Goal: Task Accomplishment & Management: Use online tool/utility

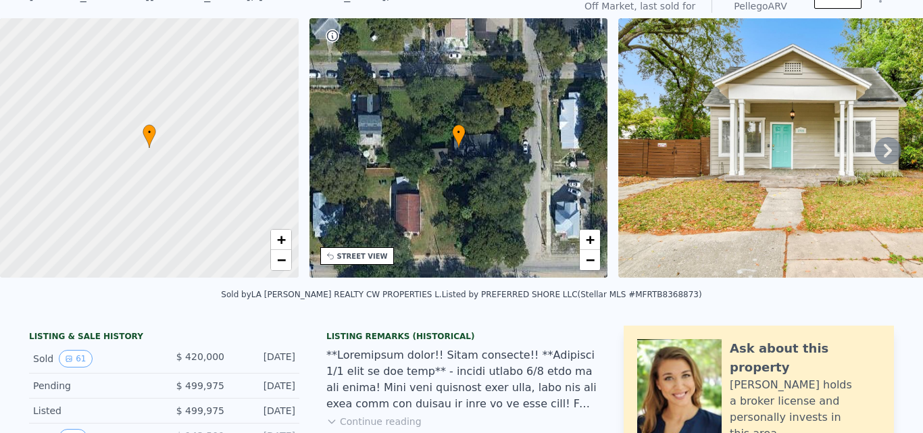
scroll to position [5, 0]
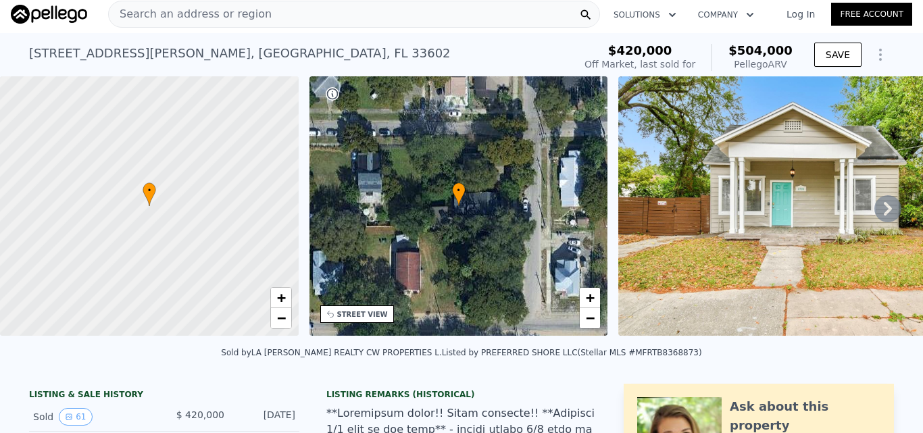
click at [304, 18] on div "Search an address or region" at bounding box center [354, 14] width 492 height 27
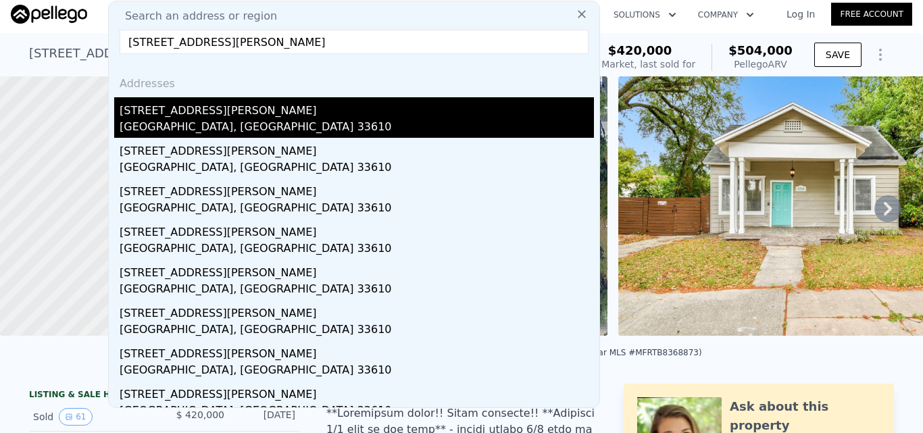
type input "[STREET_ADDRESS][PERSON_NAME]"
click at [313, 126] on div "[GEOGRAPHIC_DATA], [GEOGRAPHIC_DATA] 33610" at bounding box center [357, 128] width 474 height 19
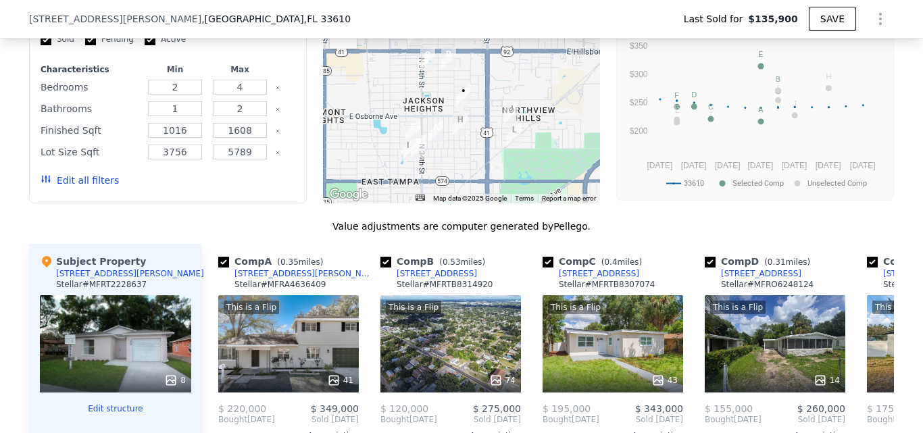
scroll to position [1216, 0]
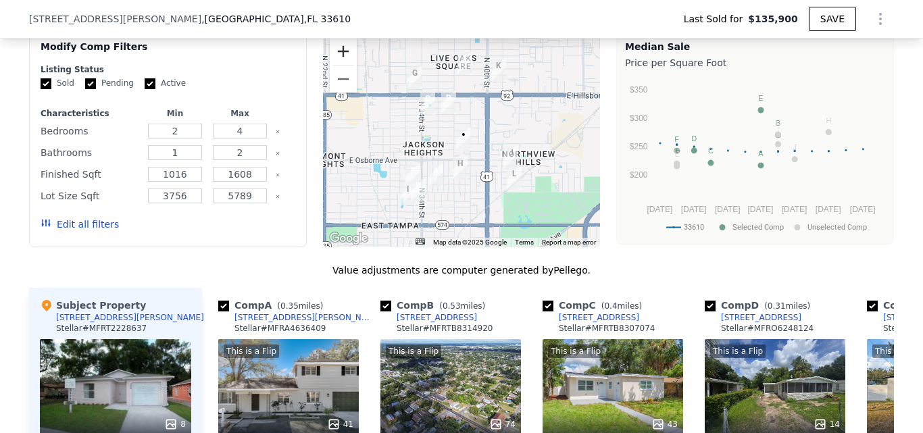
click at [341, 65] on button "Zoom in" at bounding box center [343, 51] width 27 height 27
click at [340, 65] on button "Zoom in" at bounding box center [343, 51] width 27 height 27
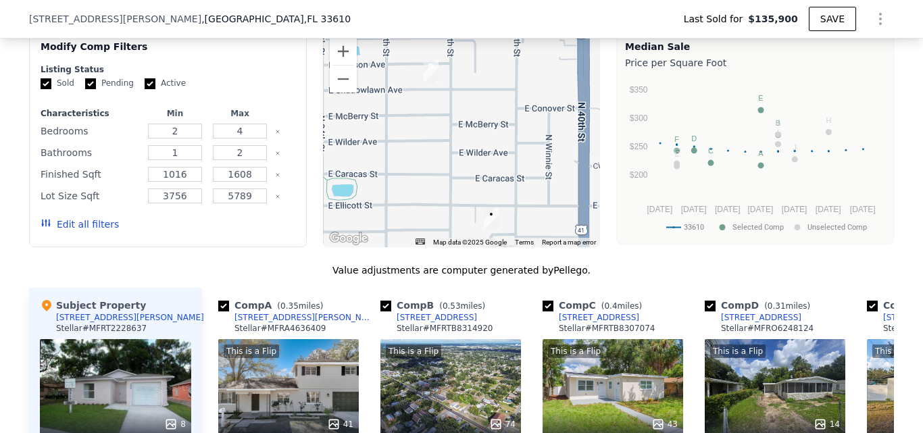
drag, startPoint x: 468, startPoint y: 160, endPoint x: 488, endPoint y: 207, distance: 51.2
click at [488, 207] on div at bounding box center [462, 139] width 278 height 216
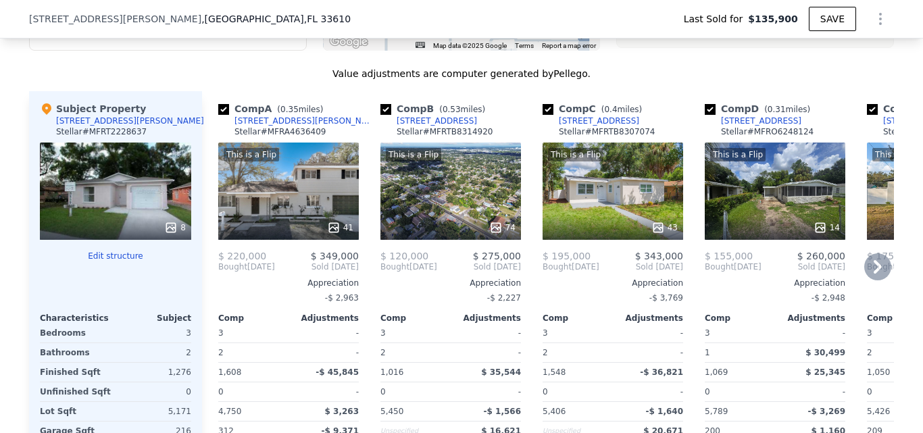
scroll to position [1418, 0]
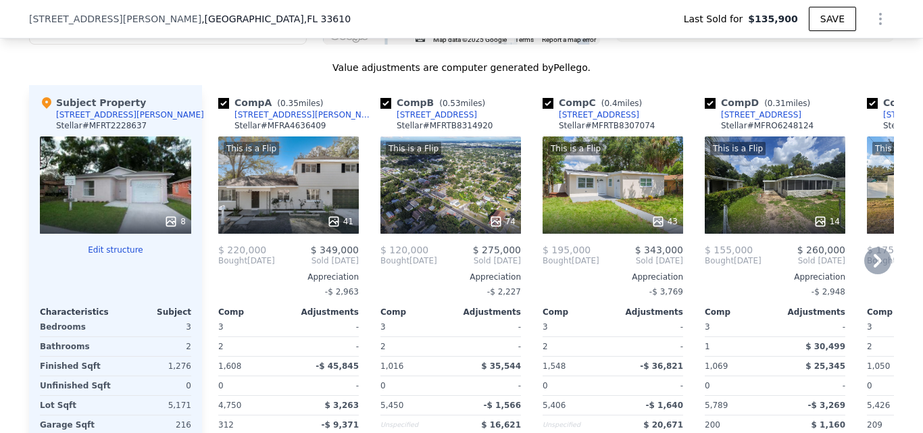
click at [861, 290] on div "Comp E ( 0.59 miles) [STREET_ADDRESS] Stellar # MFRTB8334174 This is a Flip 26 …" at bounding box center [936, 302] width 151 height 434
click at [144, 217] on div "8" at bounding box center [115, 184] width 151 height 97
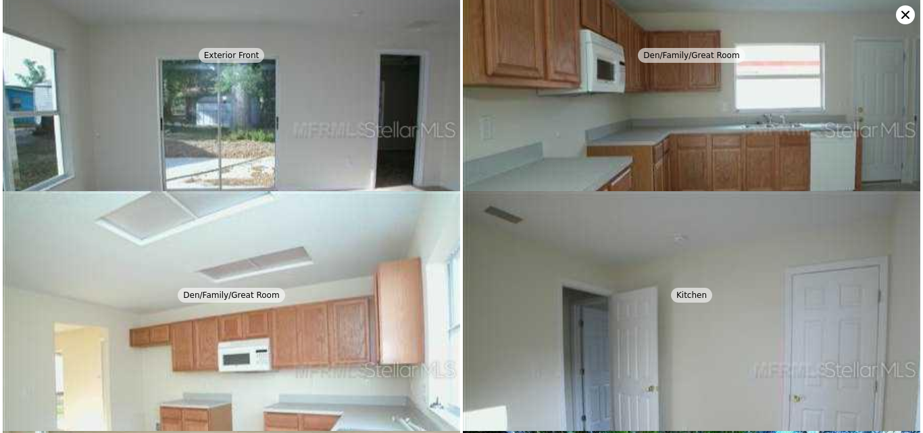
scroll to position [240, 0]
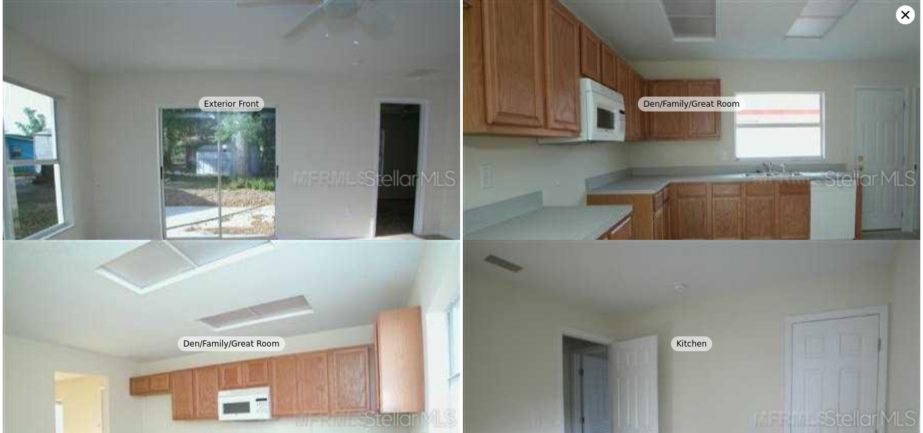
drag, startPoint x: 897, startPoint y: 18, endPoint x: 890, endPoint y: 26, distance: 11.1
click at [898, 18] on icon at bounding box center [905, 14] width 19 height 19
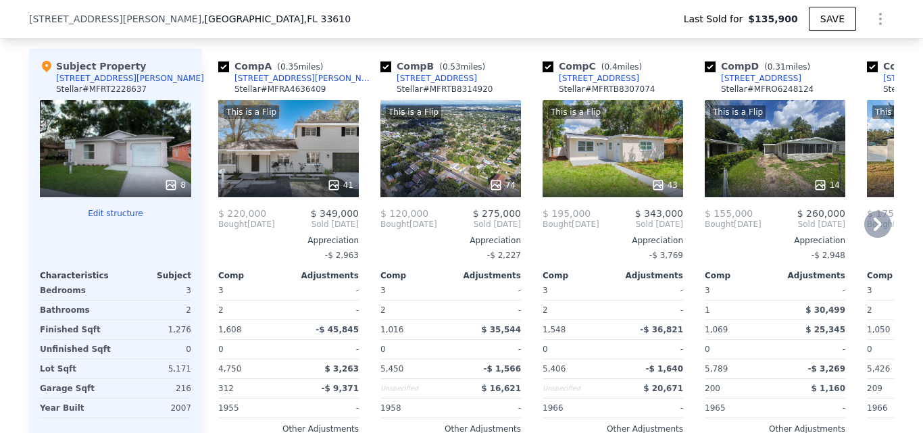
scroll to position [1486, 0]
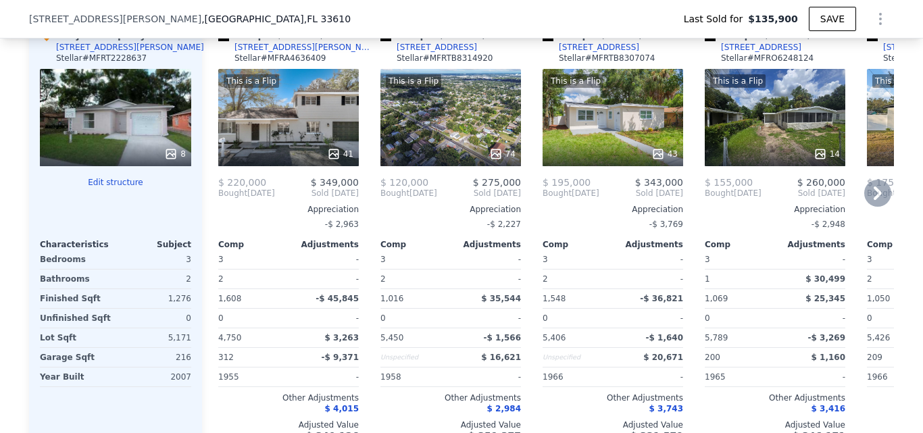
click at [872, 207] on icon at bounding box center [877, 193] width 27 height 27
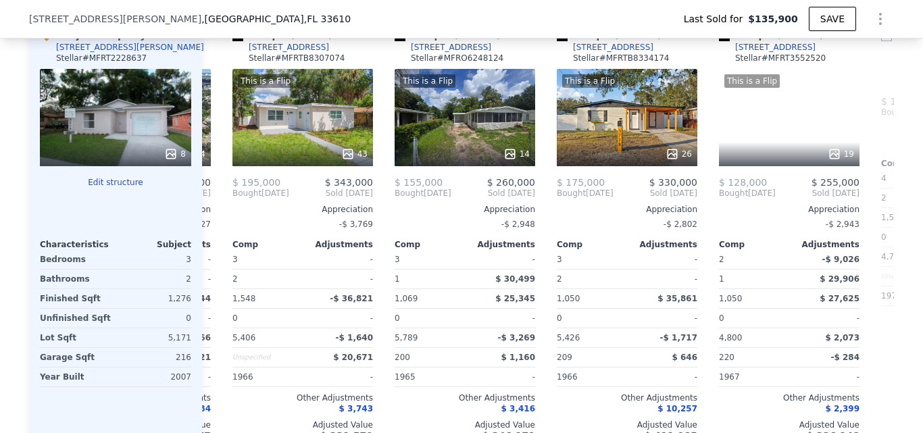
scroll to position [0, 324]
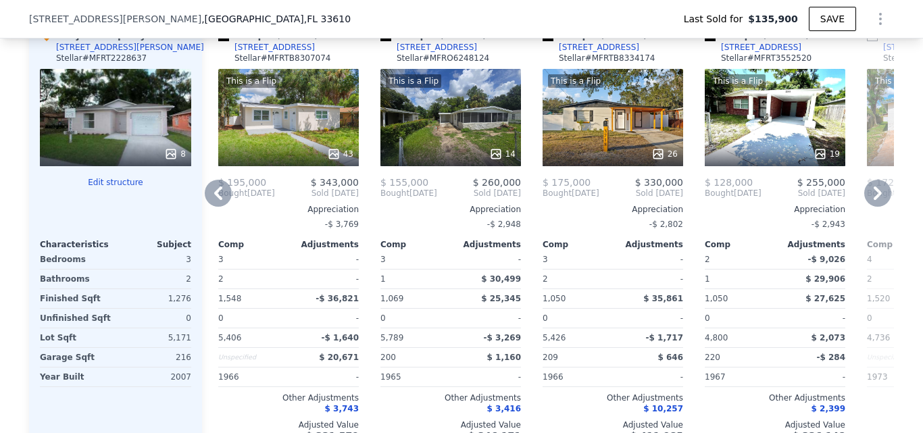
click at [214, 207] on icon at bounding box center [218, 193] width 27 height 27
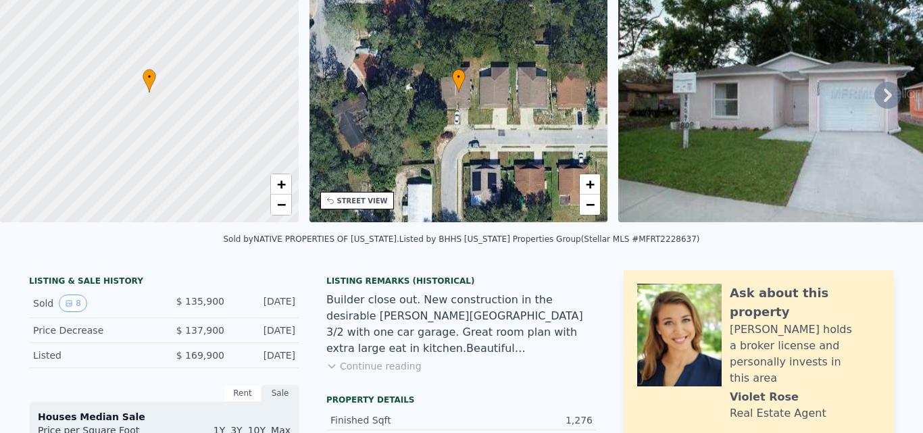
scroll to position [5, 0]
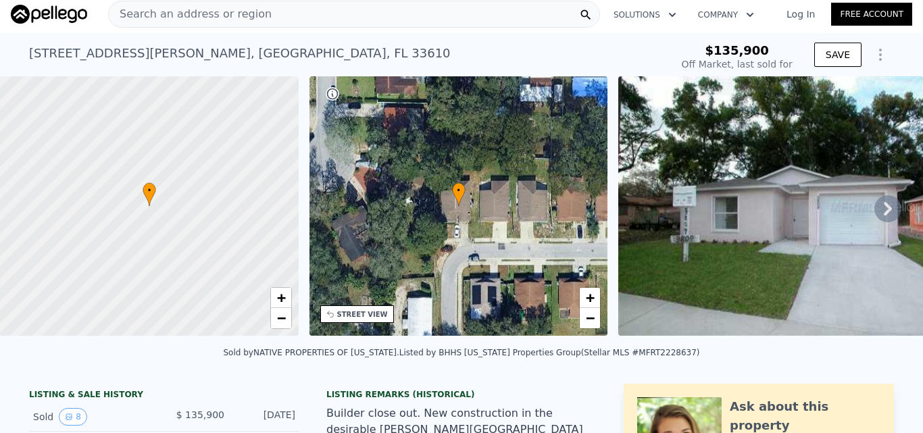
click at [318, 20] on div "Search an address or region" at bounding box center [354, 14] width 492 height 27
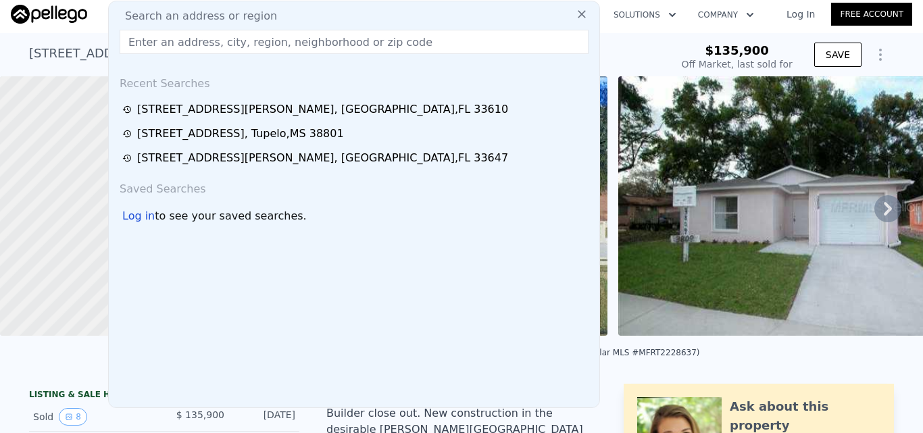
type input "[STREET_ADDRESS][PERSON_NAME]"
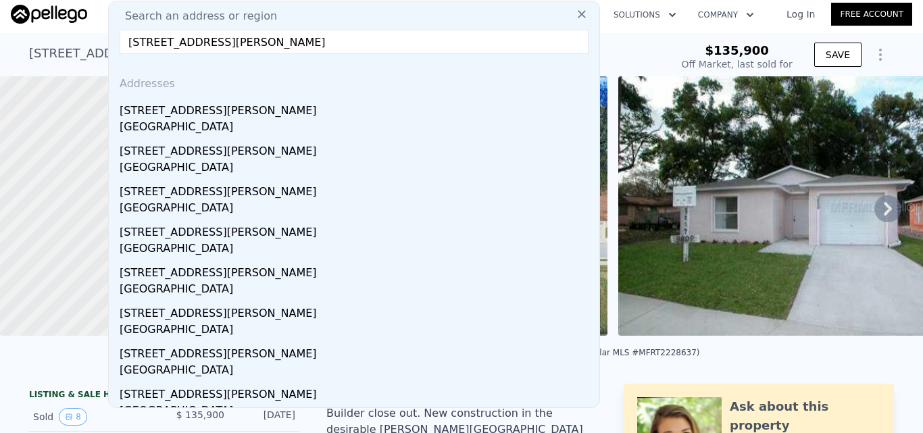
click at [372, 115] on div "[STREET_ADDRESS][PERSON_NAME]" at bounding box center [357, 108] width 474 height 22
click at [375, 120] on div "• + −" at bounding box center [458, 205] width 299 height 259
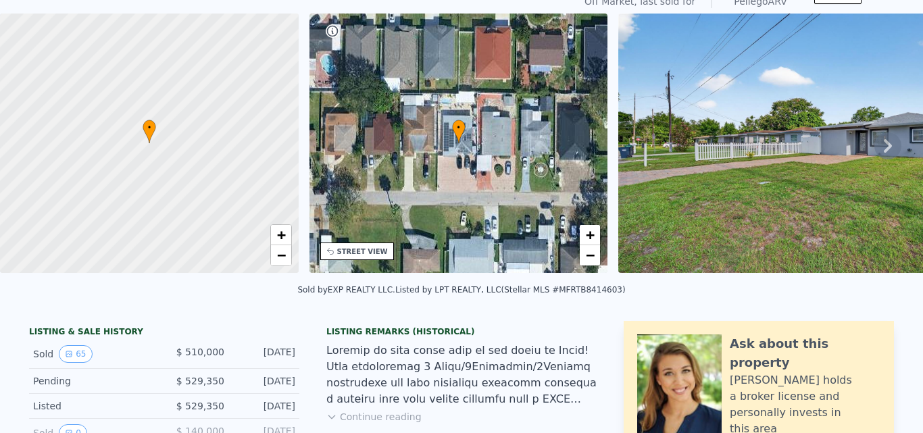
scroll to position [5, 0]
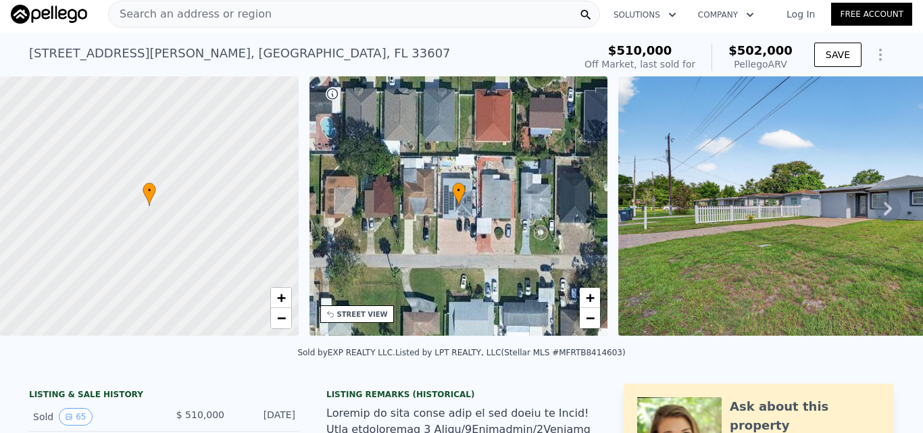
click at [367, 18] on div "Search an address or region" at bounding box center [354, 14] width 492 height 27
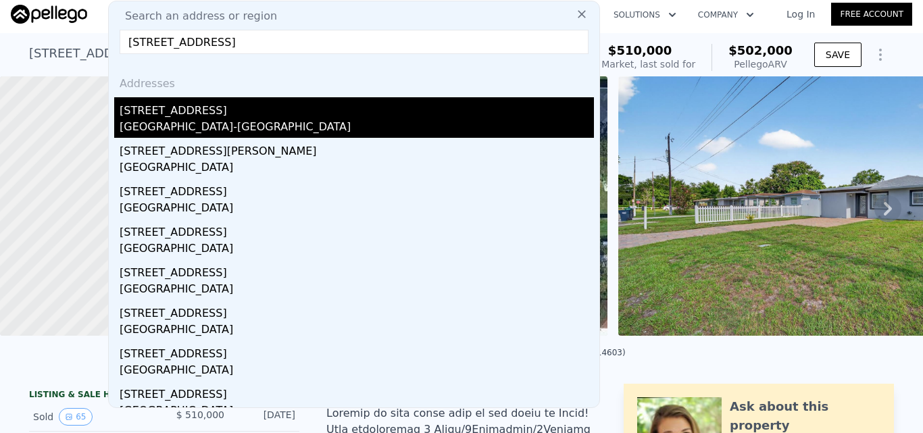
type input "[STREET_ADDRESS]"
click at [351, 126] on div "[GEOGRAPHIC_DATA]-[GEOGRAPHIC_DATA]" at bounding box center [357, 128] width 474 height 19
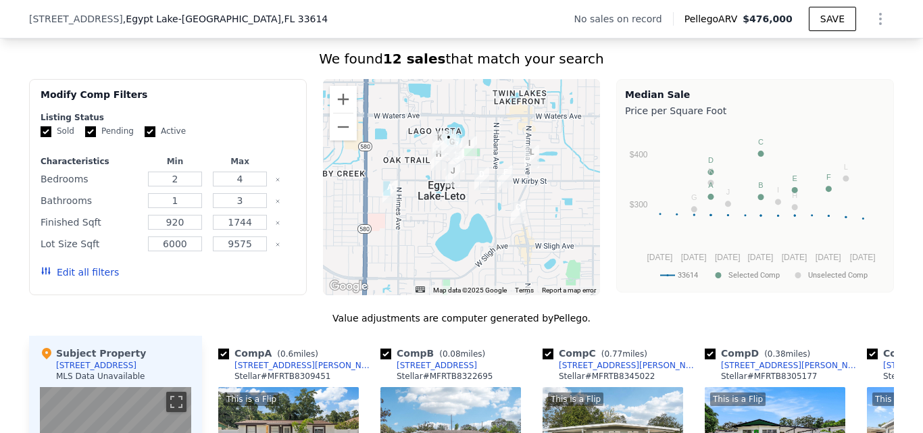
scroll to position [1013, 0]
click at [334, 109] on button "Zoom in" at bounding box center [343, 99] width 27 height 27
click at [336, 109] on button "Zoom in" at bounding box center [343, 99] width 27 height 27
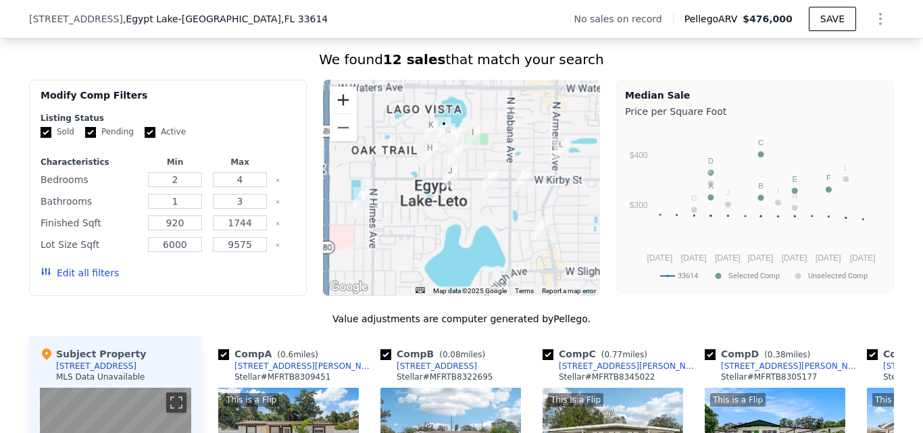
click at [336, 109] on button "Zoom in" at bounding box center [343, 99] width 27 height 27
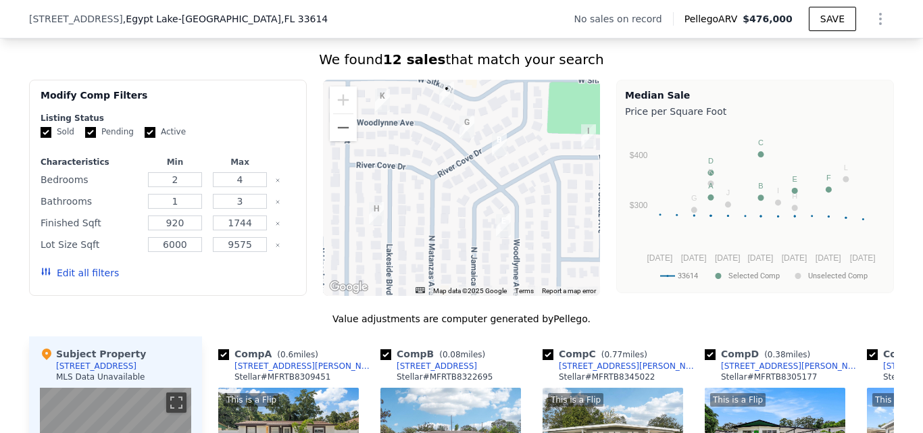
drag, startPoint x: 489, startPoint y: 203, endPoint x: 531, endPoint y: 294, distance: 100.3
click at [531, 294] on div at bounding box center [462, 188] width 278 height 216
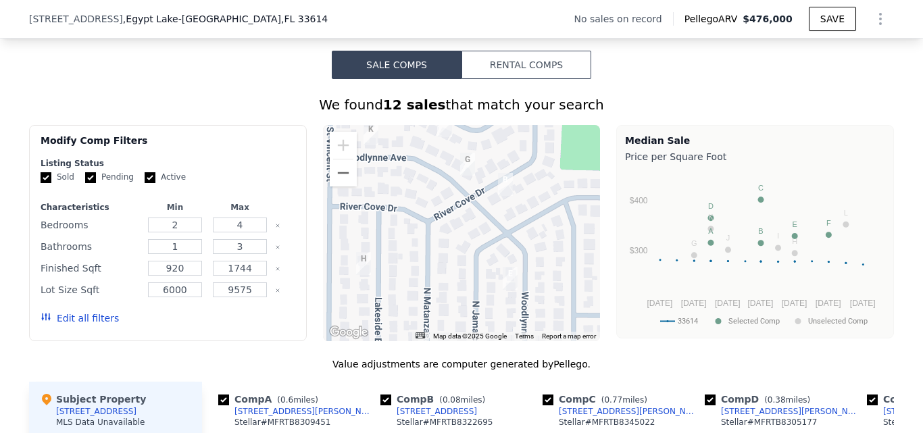
scroll to position [945, 0]
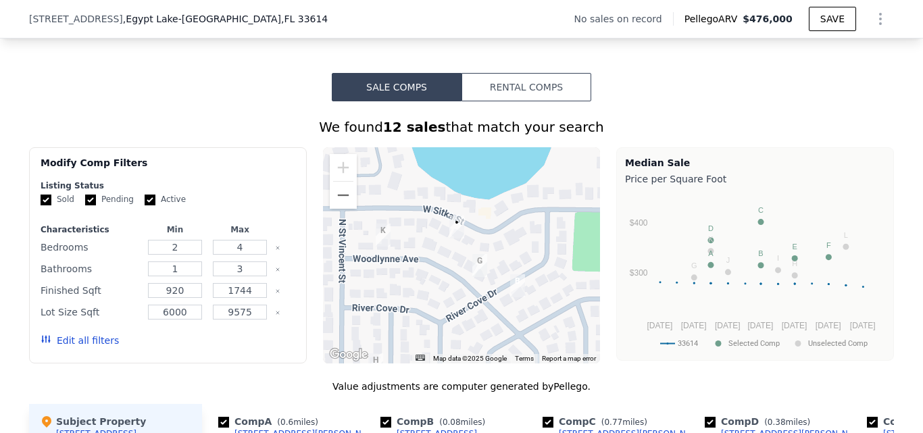
drag, startPoint x: 483, startPoint y: 232, endPoint x: 493, endPoint y: 303, distance: 71.6
click at [493, 303] on div at bounding box center [462, 255] width 278 height 216
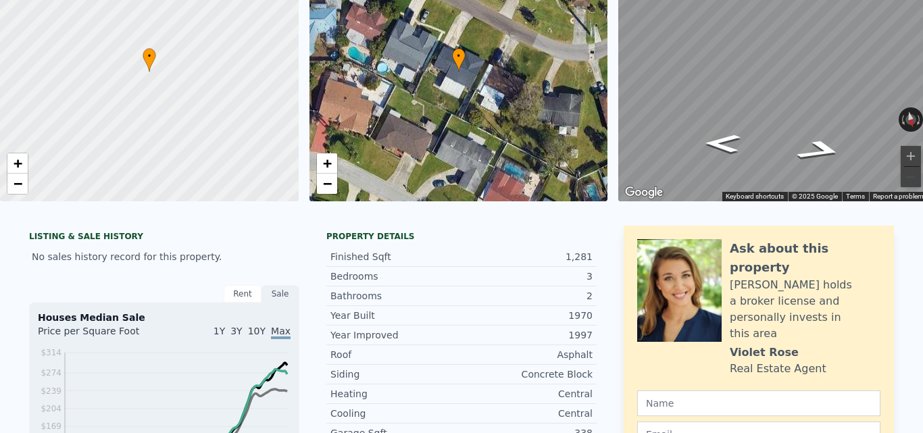
scroll to position [5, 0]
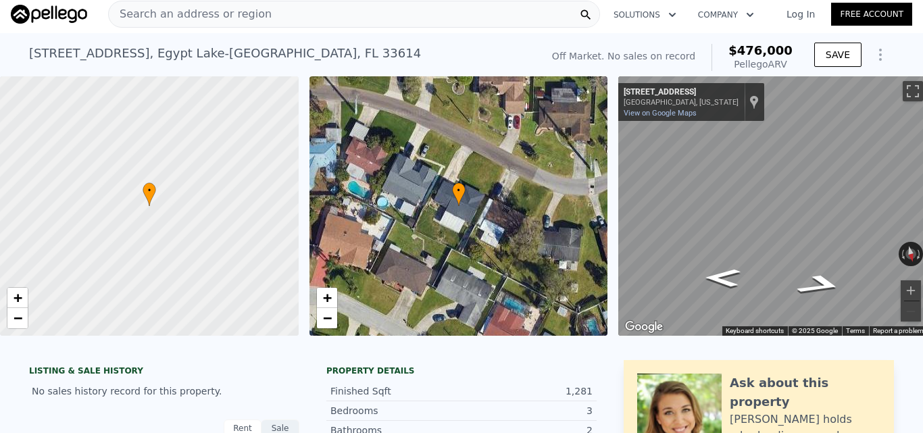
click at [299, 17] on div "Search an address or region" at bounding box center [354, 14] width 492 height 27
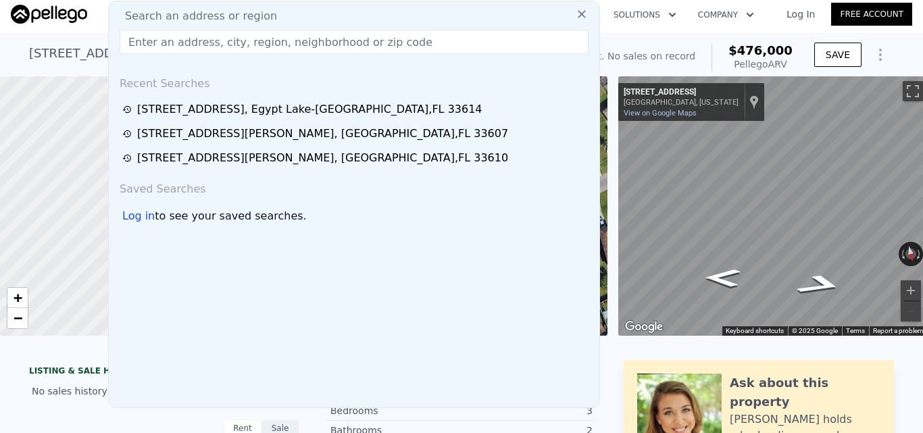
drag, startPoint x: 299, startPoint y: 17, endPoint x: 255, endPoint y: 47, distance: 53.4
paste input "[STREET_ADDRESS]"
type input "[STREET_ADDRESS]"
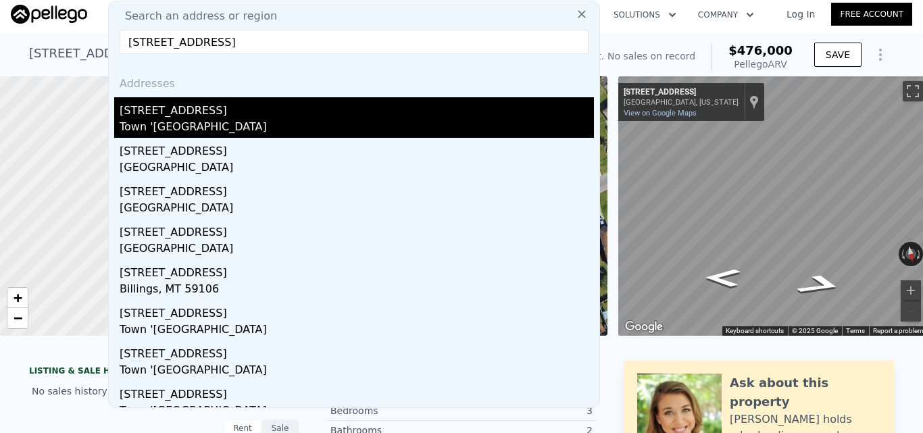
click at [257, 129] on div "Town '[GEOGRAPHIC_DATA]" at bounding box center [357, 128] width 474 height 19
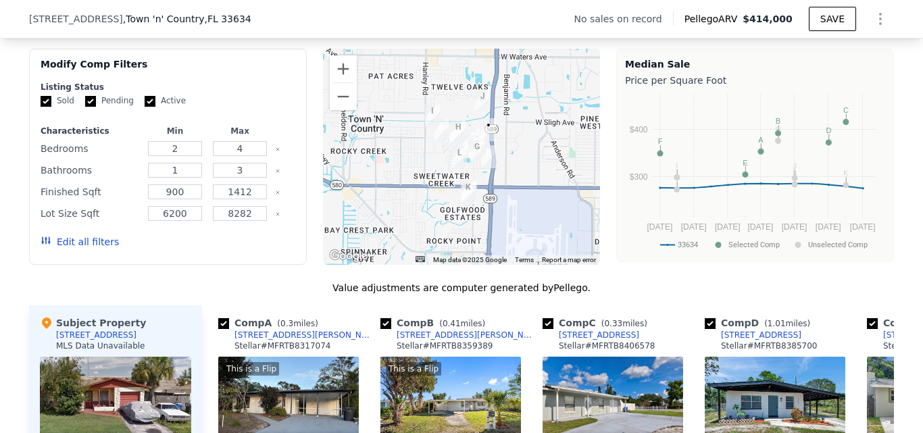
scroll to position [1013, 0]
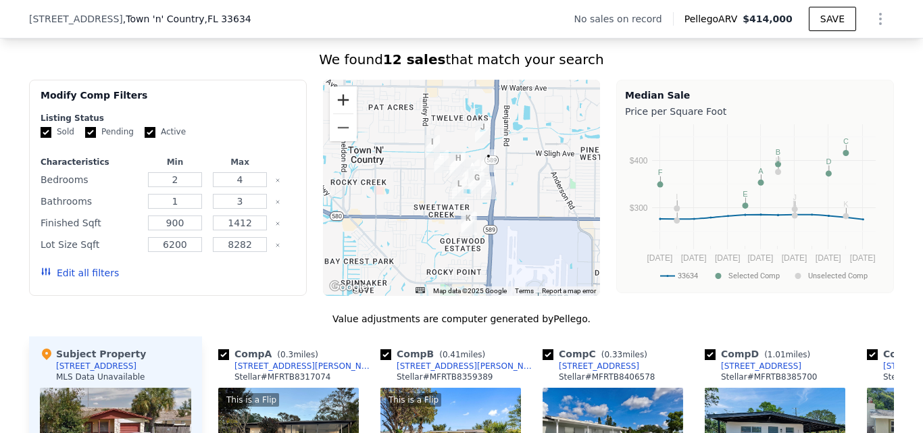
click at [332, 101] on button "Zoom in" at bounding box center [343, 99] width 27 height 27
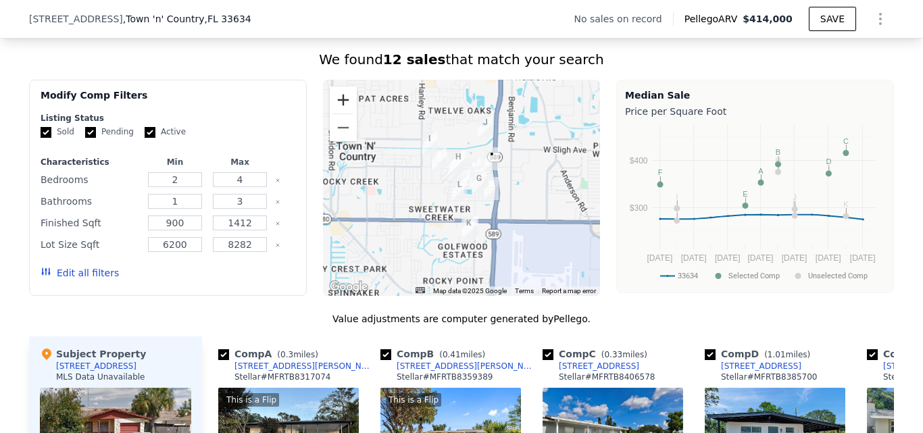
click at [332, 101] on button "Zoom in" at bounding box center [343, 99] width 27 height 27
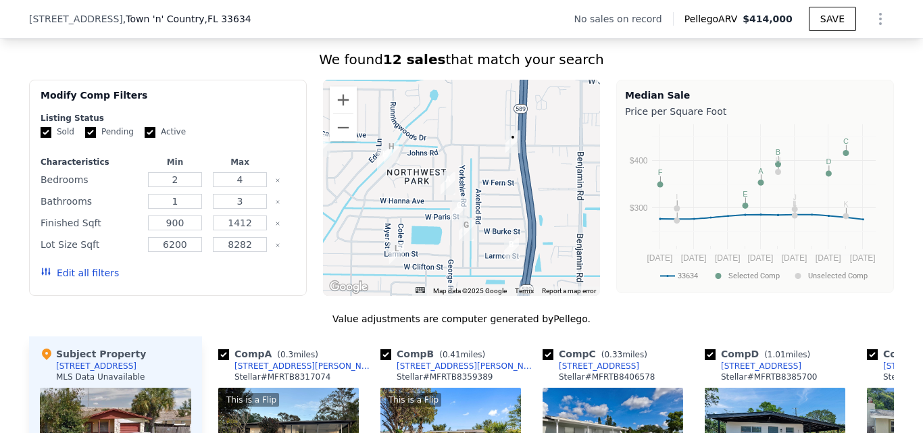
drag, startPoint x: 528, startPoint y: 165, endPoint x: 457, endPoint y: 206, distance: 82.0
click at [457, 206] on div at bounding box center [462, 188] width 278 height 216
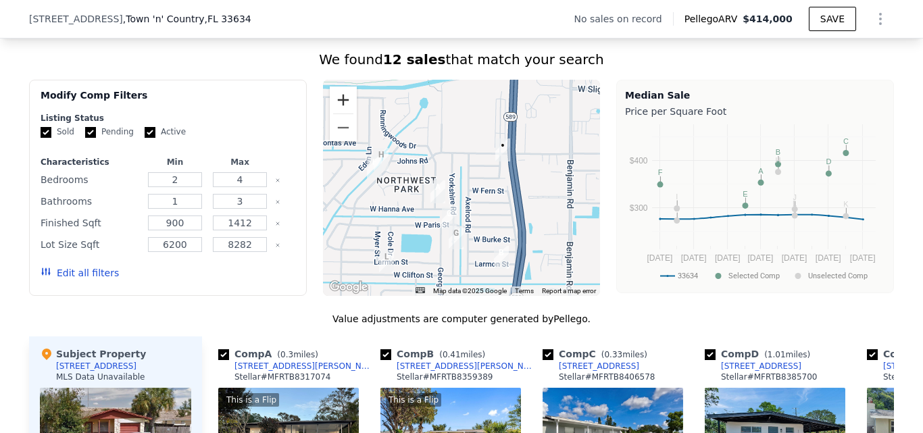
click at [345, 106] on button "Zoom in" at bounding box center [343, 99] width 27 height 27
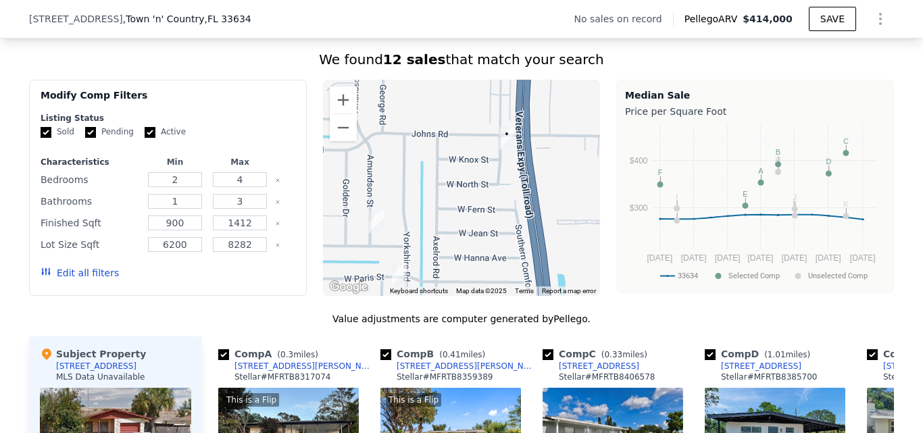
drag, startPoint x: 424, startPoint y: 138, endPoint x: 384, endPoint y: 157, distance: 44.7
click at [384, 157] on div at bounding box center [462, 188] width 278 height 216
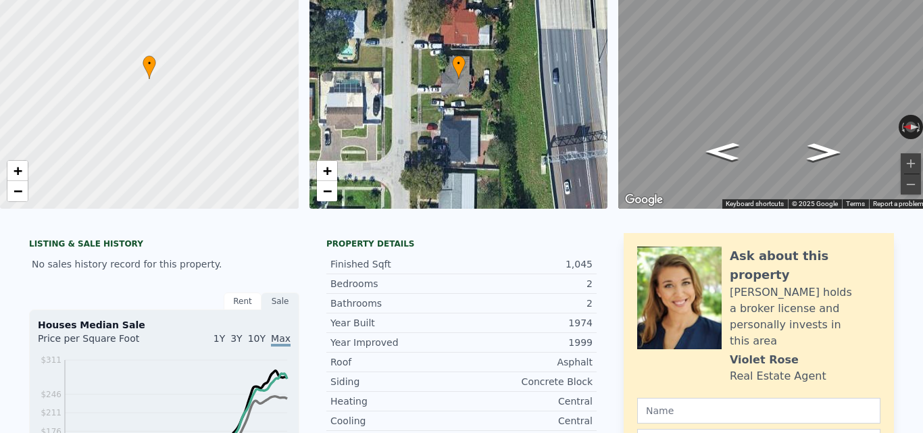
scroll to position [5, 0]
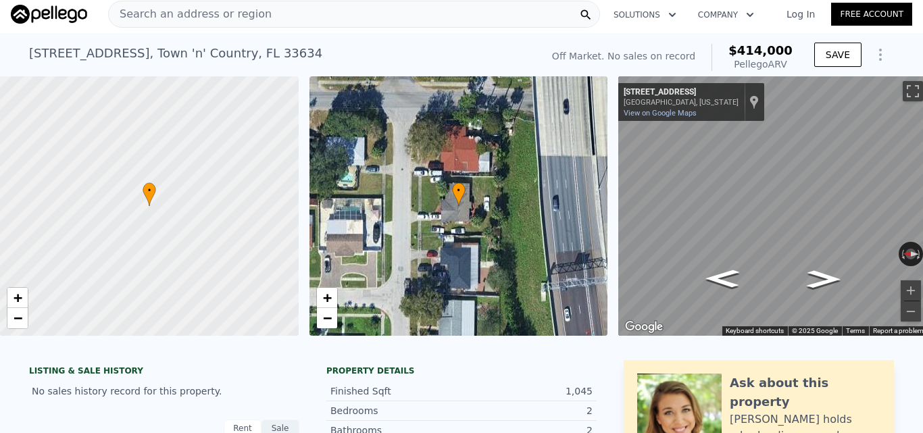
click at [244, 22] on span "Search an address or region" at bounding box center [190, 14] width 163 height 16
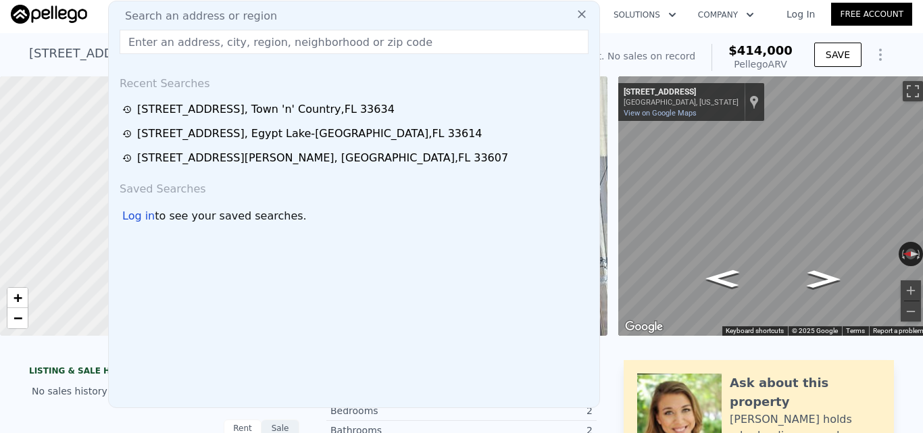
type input "[STREET_ADDRESS]"
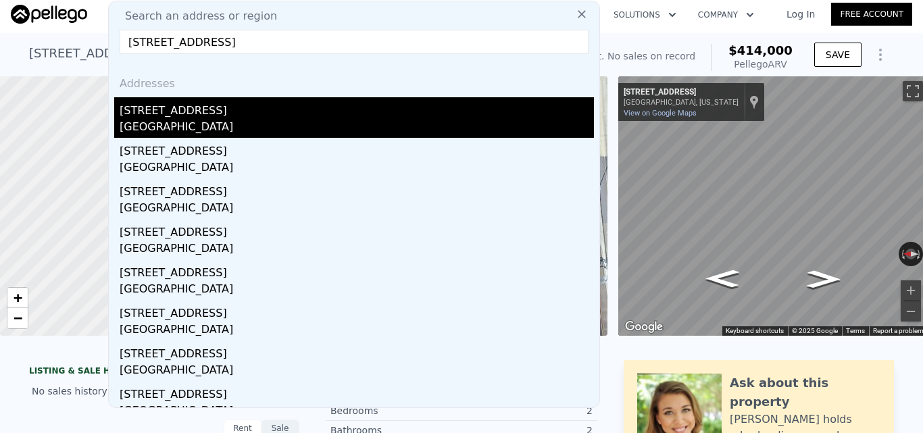
click at [243, 119] on div "[GEOGRAPHIC_DATA]" at bounding box center [357, 128] width 474 height 19
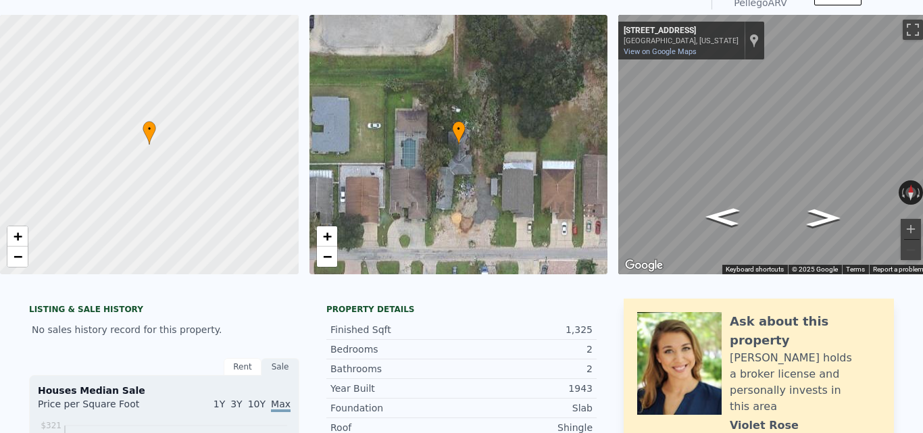
scroll to position [5, 0]
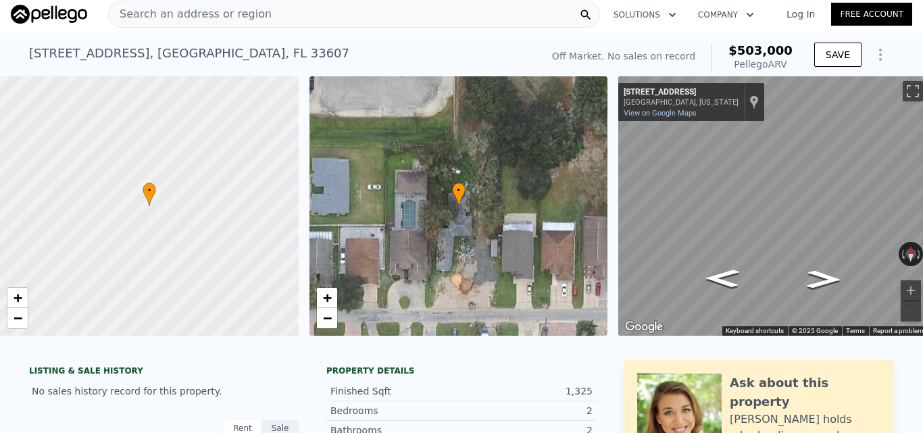
click at [307, 15] on div "Search an address or region" at bounding box center [354, 14] width 492 height 27
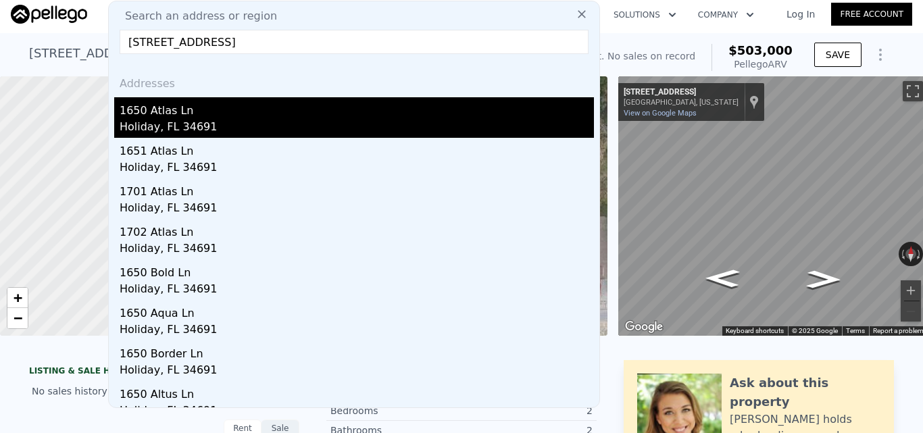
type input "[STREET_ADDRESS]"
click at [296, 120] on div "Holiday, FL 34691" at bounding box center [357, 128] width 474 height 19
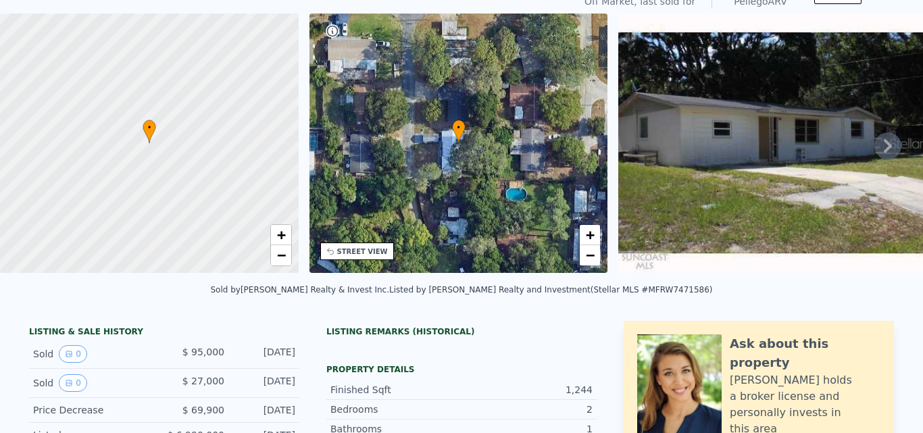
scroll to position [5, 0]
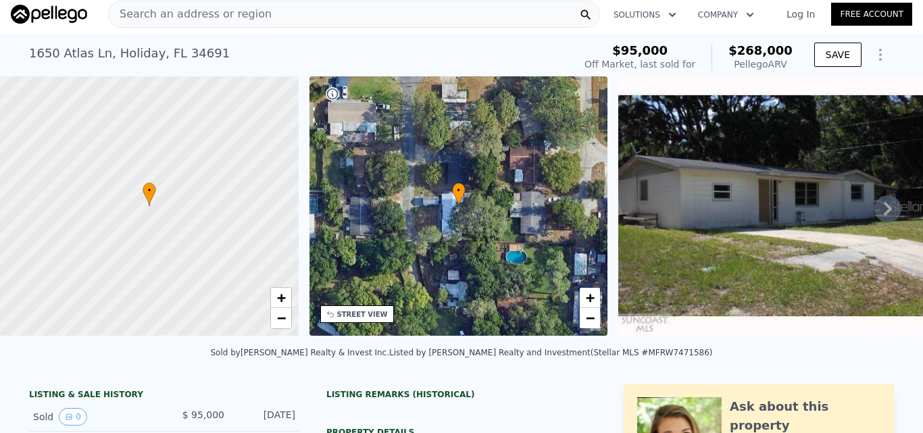
click at [336, 18] on div "Search an address or region" at bounding box center [354, 14] width 492 height 27
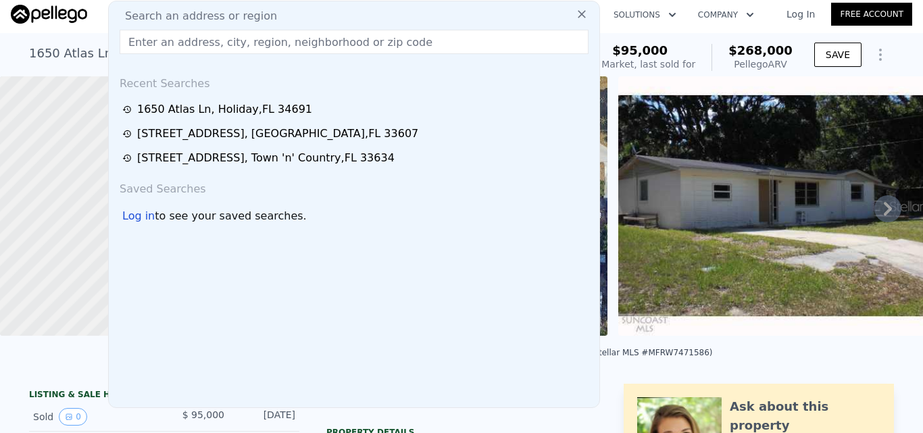
type input "[STREET_ADDRESS][PERSON_NAME]"
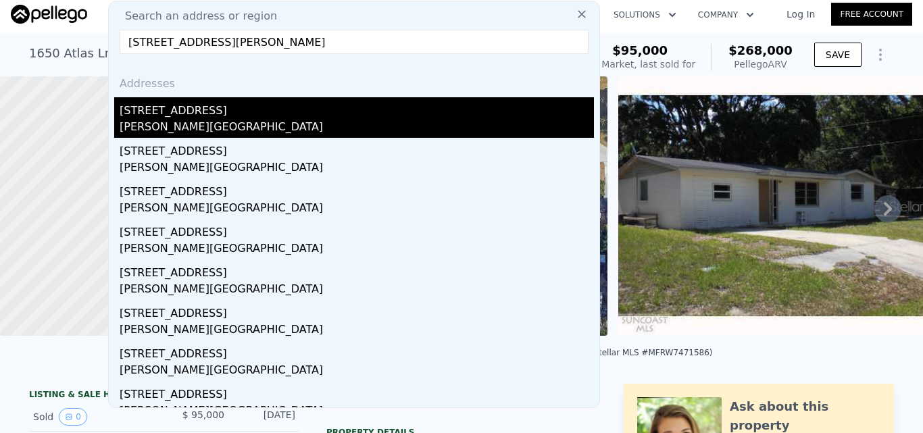
click at [301, 118] on div "[STREET_ADDRESS]" at bounding box center [357, 108] width 474 height 22
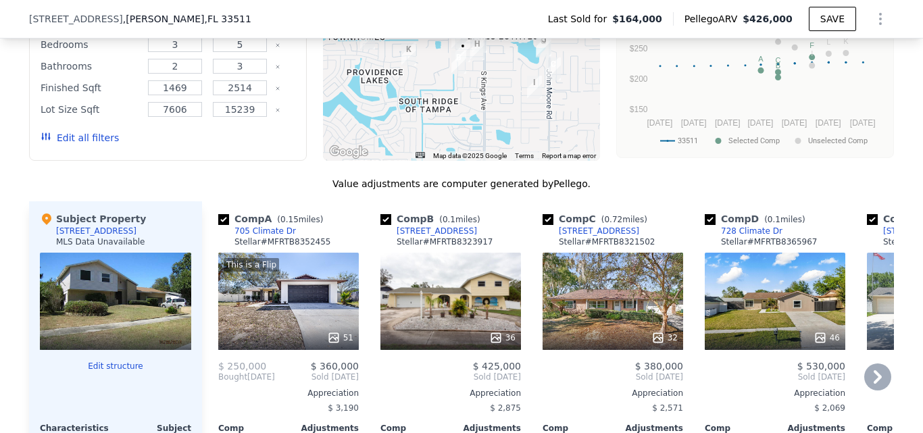
scroll to position [1081, 0]
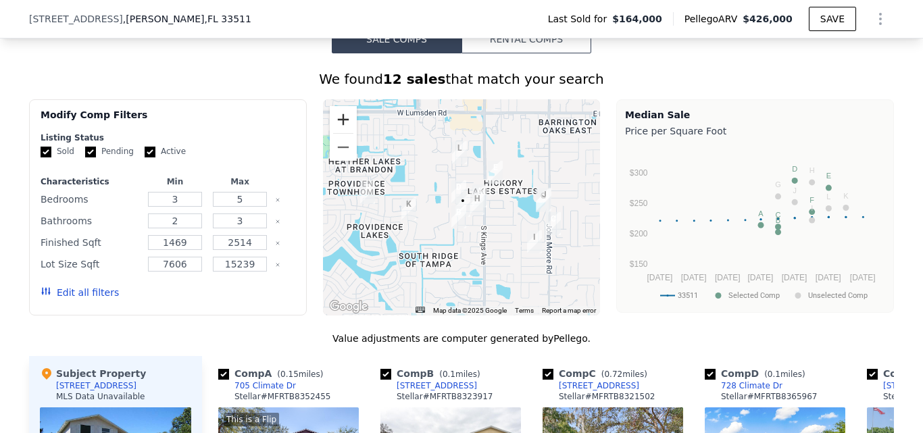
click at [344, 133] on button "Zoom in" at bounding box center [343, 119] width 27 height 27
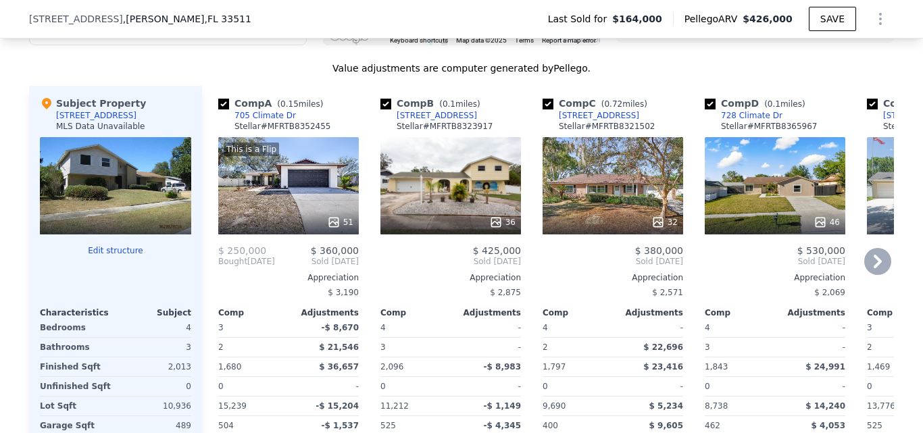
scroll to position [1418, 0]
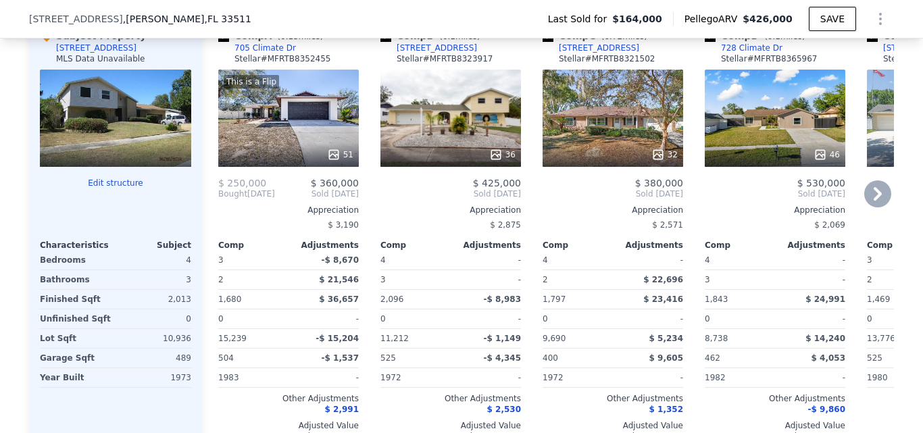
click at [463, 164] on div "36" at bounding box center [450, 118] width 140 height 97
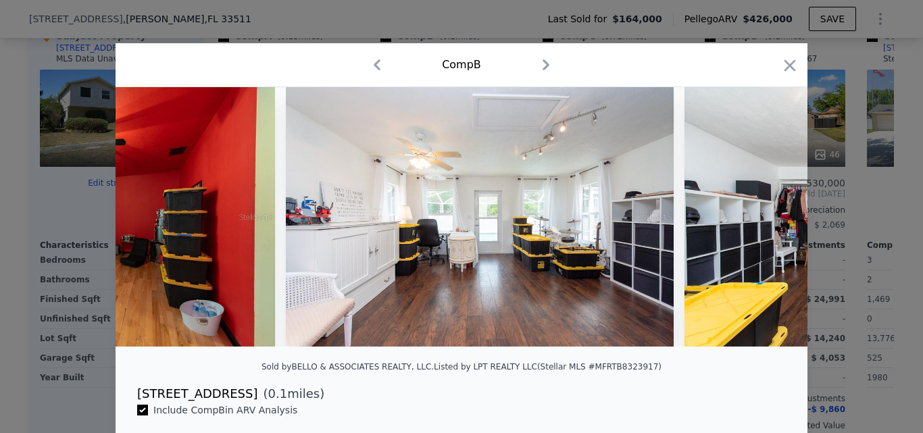
scroll to position [0, 5133]
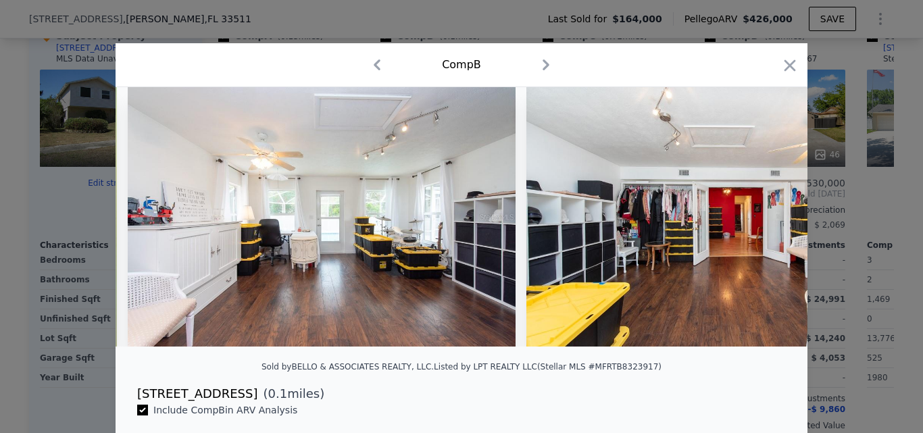
click at [63, 281] on div at bounding box center [461, 216] width 923 height 433
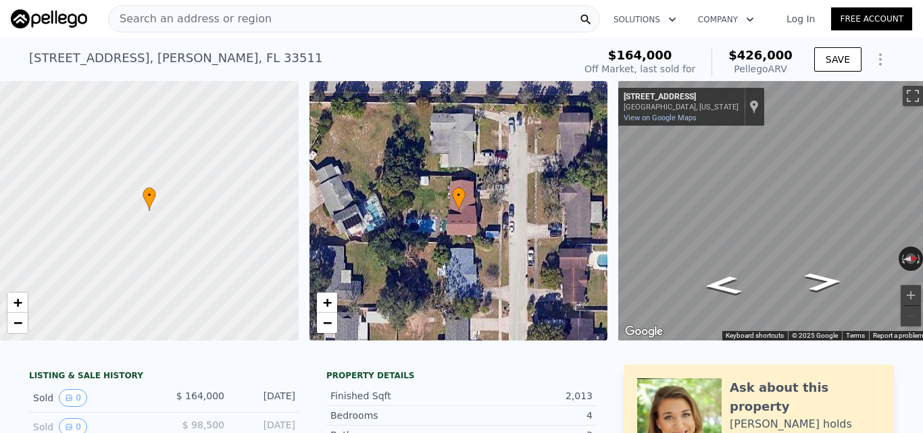
click at [419, 3] on div "Search an address or region Solutions Company Open main menu Log In Free Account" at bounding box center [461, 19] width 901 height 32
click at [417, 14] on div "Search an address or region" at bounding box center [354, 18] width 492 height 27
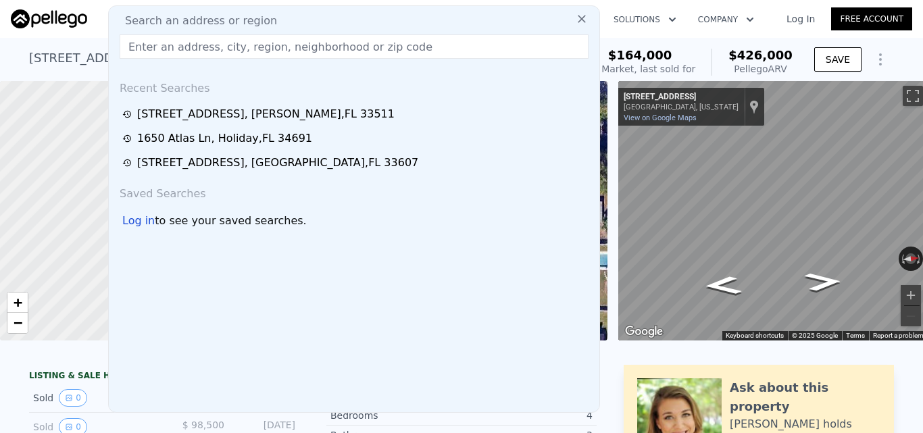
type input "[STREET_ADDRESS]"
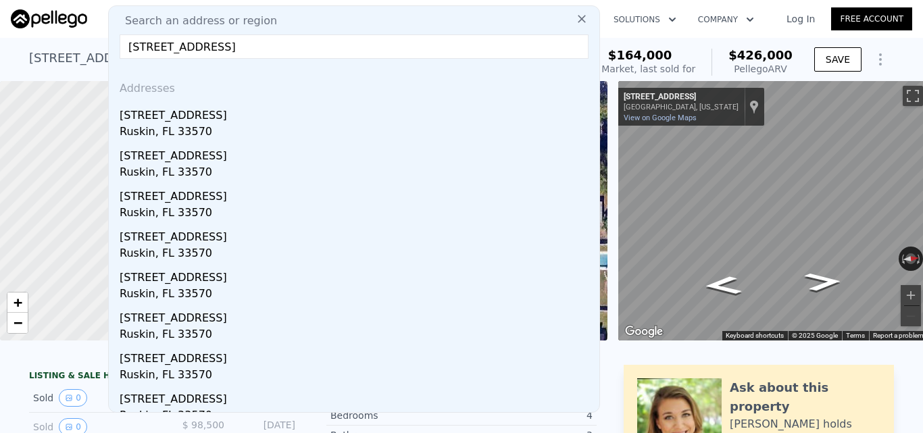
click at [364, 117] on div "[STREET_ADDRESS]" at bounding box center [357, 113] width 474 height 22
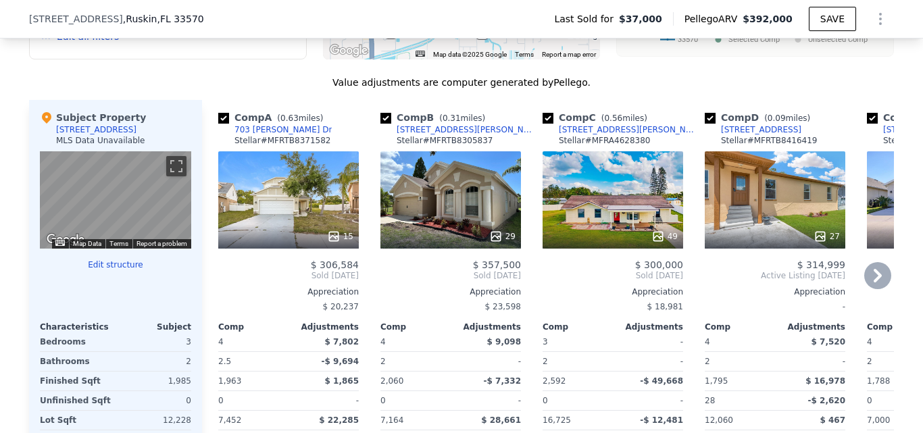
scroll to position [873, 0]
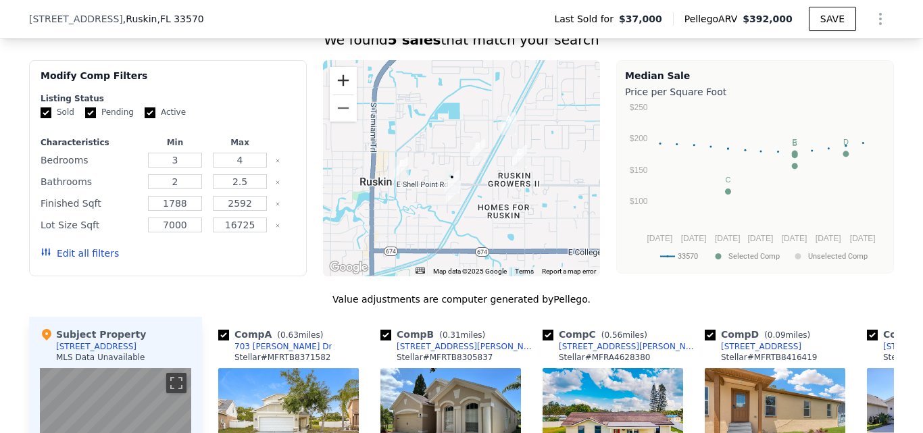
click at [348, 94] on button "Zoom in" at bounding box center [343, 80] width 27 height 27
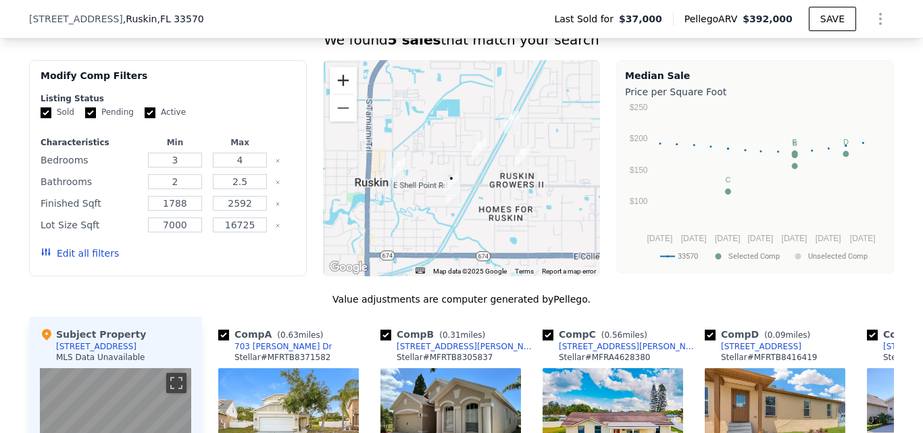
click at [348, 94] on button "Zoom in" at bounding box center [343, 80] width 27 height 27
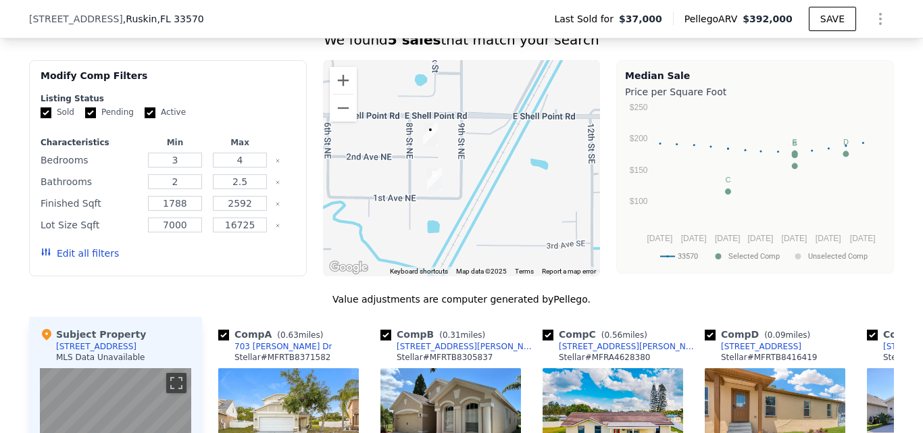
drag, startPoint x: 449, startPoint y: 207, endPoint x: 448, endPoint y: 76, distance: 131.7
click at [448, 76] on div "We found 5 sales that match your search Filters Map Prices Modify Comp Filters …" at bounding box center [461, 402] width 864 height 745
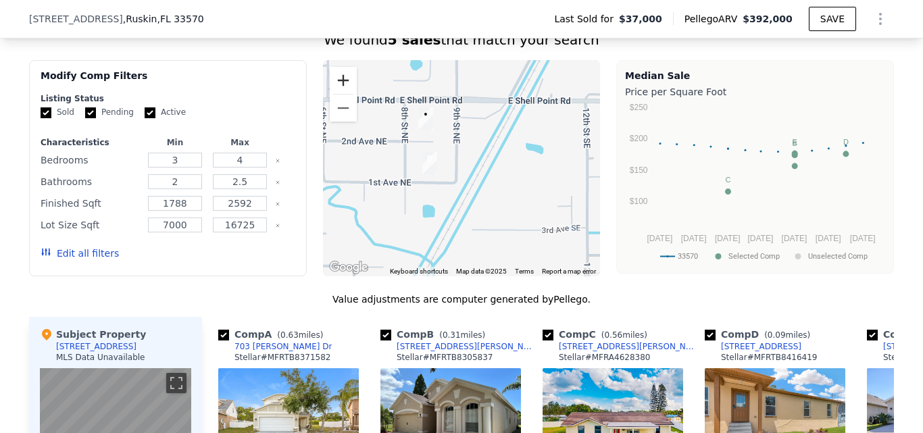
click at [336, 94] on button "Zoom in" at bounding box center [343, 80] width 27 height 27
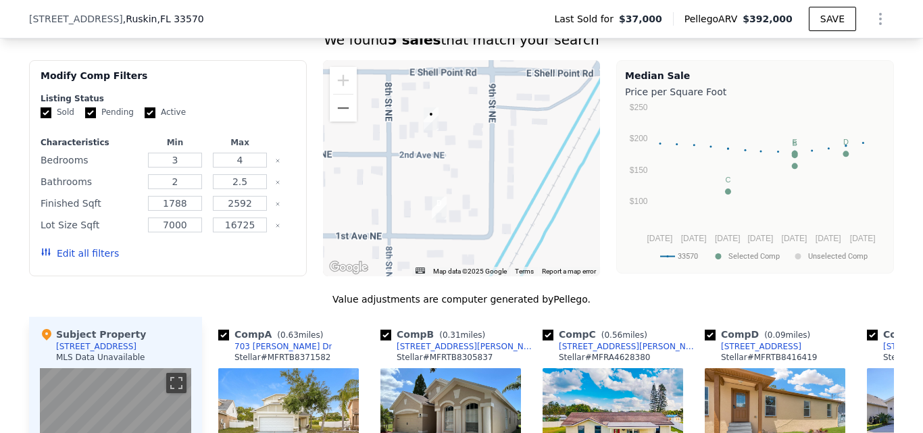
drag, startPoint x: 460, startPoint y: 147, endPoint x: 544, endPoint y: 219, distance: 110.6
click at [497, 178] on div at bounding box center [462, 168] width 278 height 216
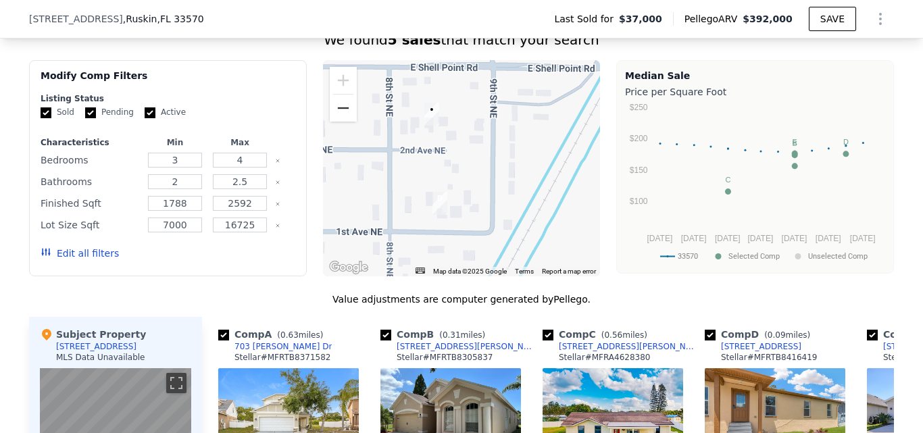
click at [332, 122] on button "Zoom out" at bounding box center [343, 108] width 27 height 27
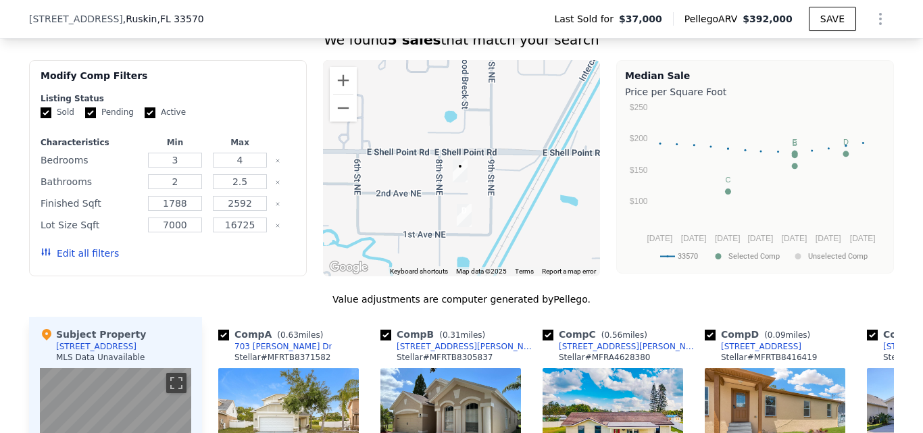
drag, startPoint x: 473, startPoint y: 195, endPoint x: 485, endPoint y: 224, distance: 32.1
click at [485, 225] on div at bounding box center [462, 168] width 278 height 216
click at [343, 122] on button "Zoom out" at bounding box center [343, 108] width 27 height 27
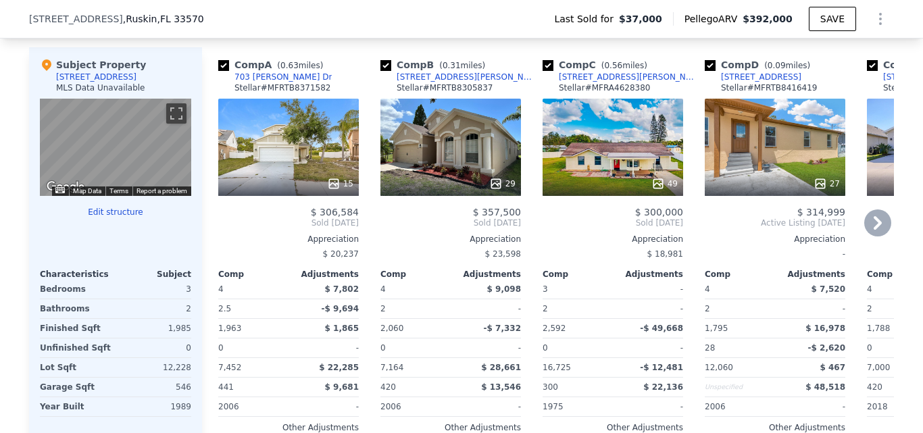
scroll to position [1143, 0]
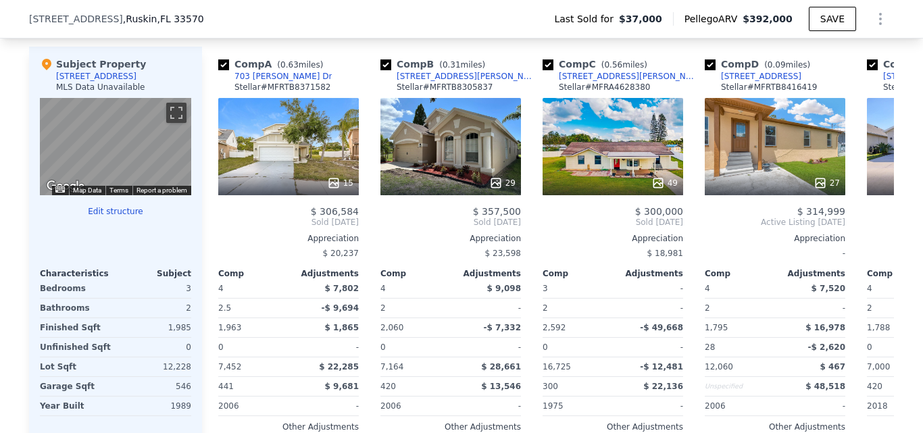
click at [124, 217] on button "Edit structure" at bounding box center [115, 211] width 151 height 11
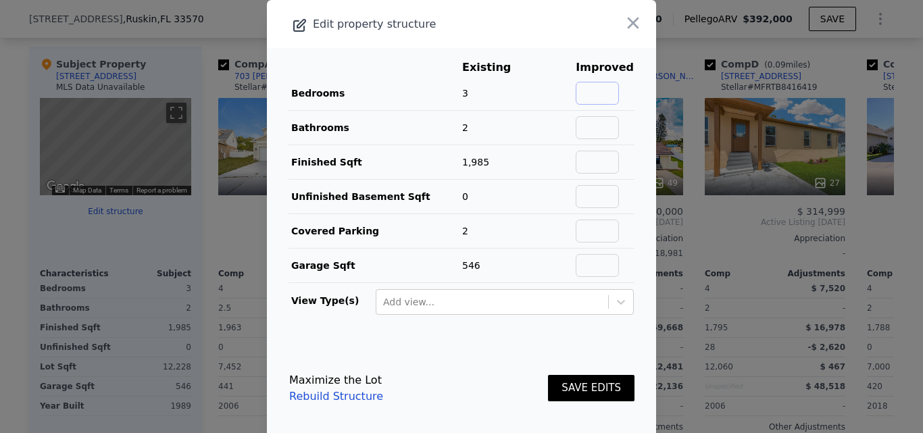
click at [581, 100] on input "text" at bounding box center [596, 93] width 43 height 23
type input "4"
click at [606, 166] on input "text" at bounding box center [596, 162] width 43 height 23
type input "2608"
click at [590, 390] on button "SAVE EDITS" at bounding box center [591, 388] width 86 height 26
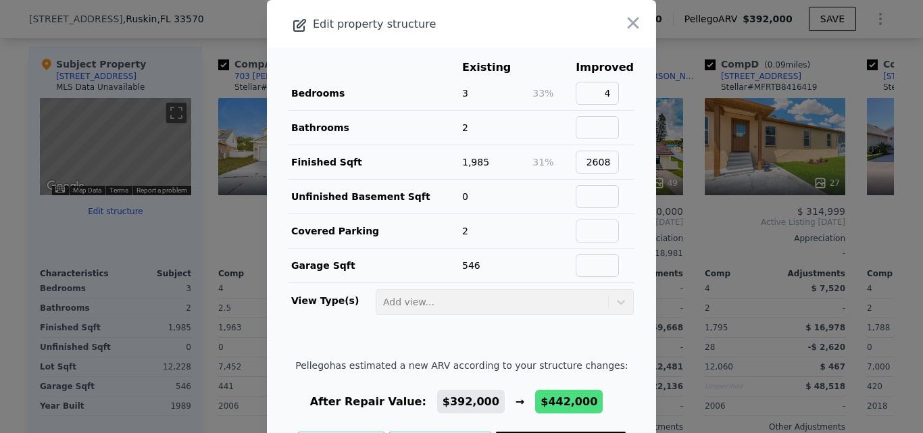
scroll to position [56, 0]
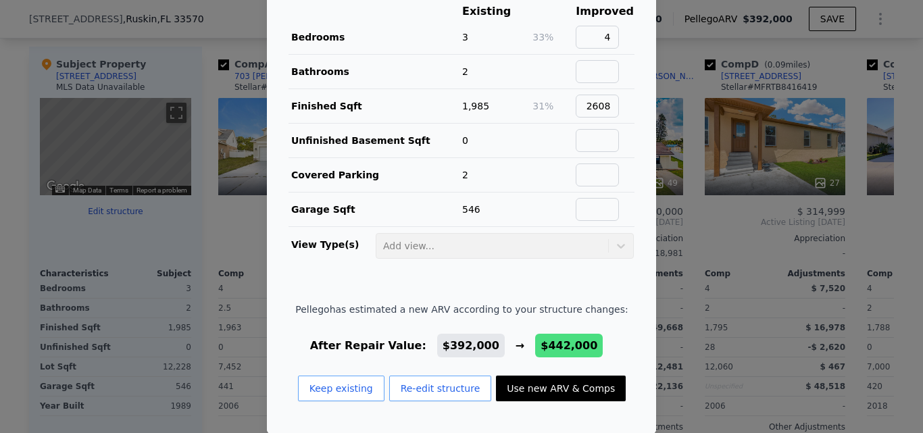
click at [563, 392] on button "Use new ARV & Comps" at bounding box center [561, 388] width 130 height 26
type input "1963"
type input "7164"
type input "$ 442,000"
type input "$ 373,970"
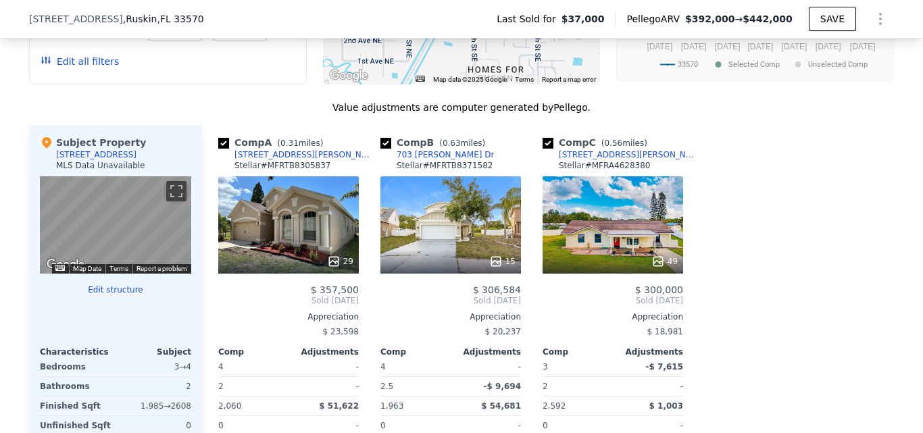
scroll to position [1076, 0]
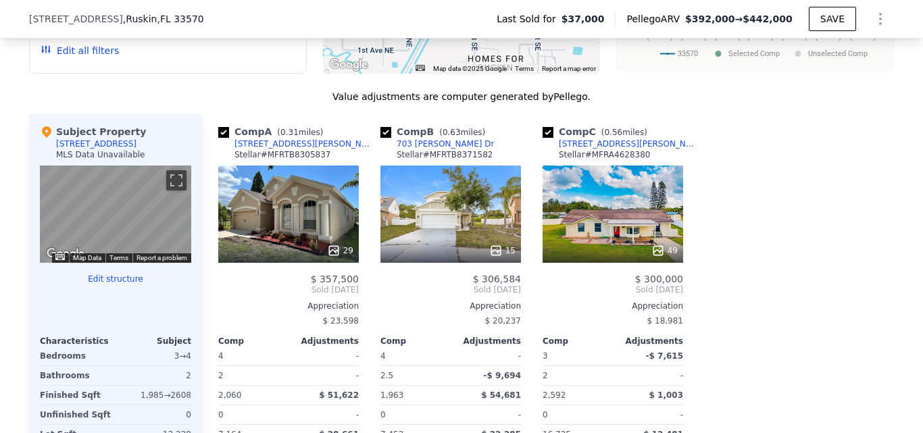
type input "1788"
type input "7000"
type input "$ 392,000"
type input "$ 327,053"
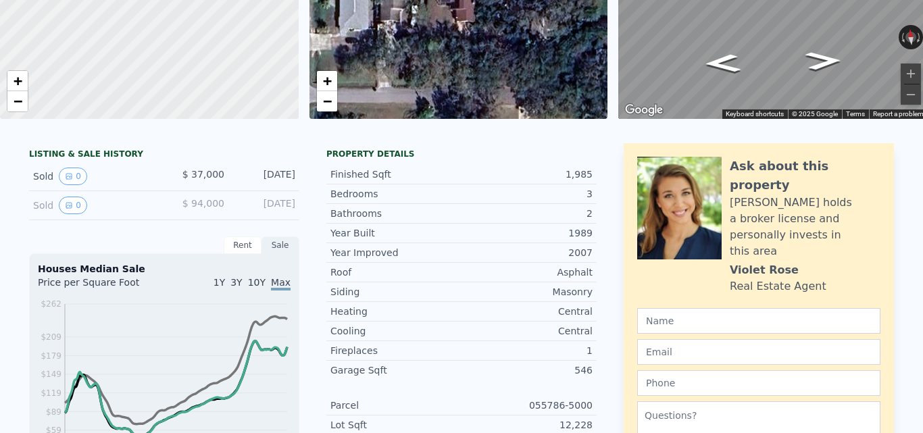
scroll to position [0, 0]
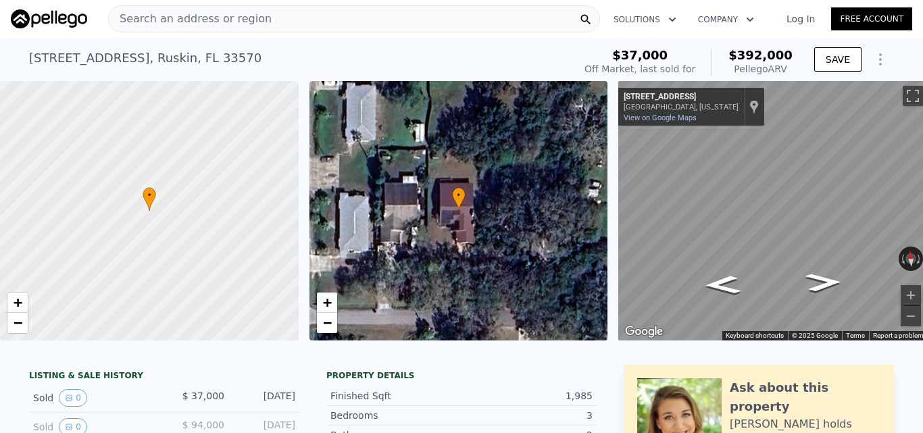
click at [295, 14] on div "Search an address or region" at bounding box center [354, 18] width 492 height 27
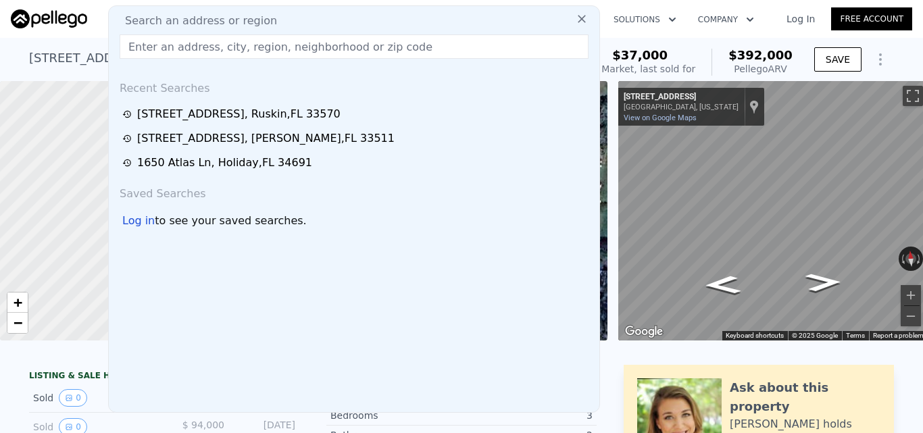
type input "[STREET_ADDRESS]"
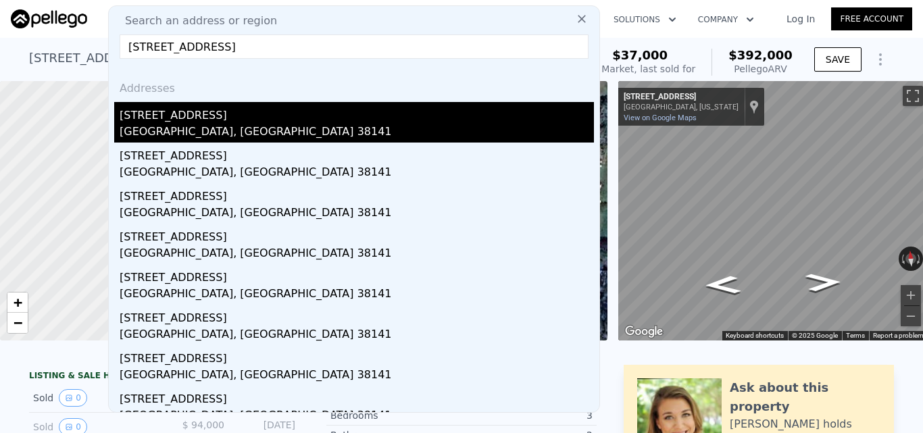
click at [316, 113] on div "[STREET_ADDRESS]" at bounding box center [357, 113] width 474 height 22
